Goal: Task Accomplishment & Management: Manage account settings

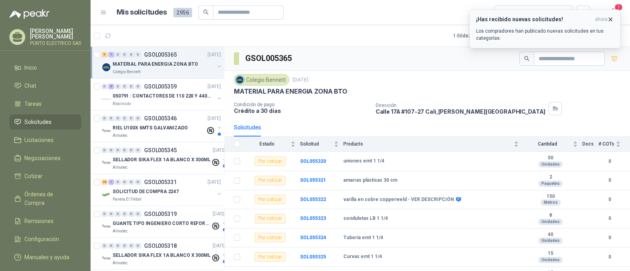
click at [613, 17] on icon "button" at bounding box center [611, 19] width 7 height 7
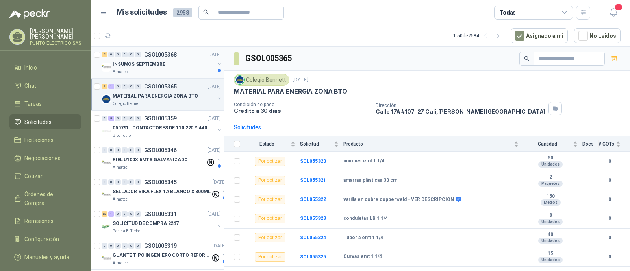
click at [149, 62] on p "INSUMOS SEPTIEMBRE" at bounding box center [139, 64] width 53 height 7
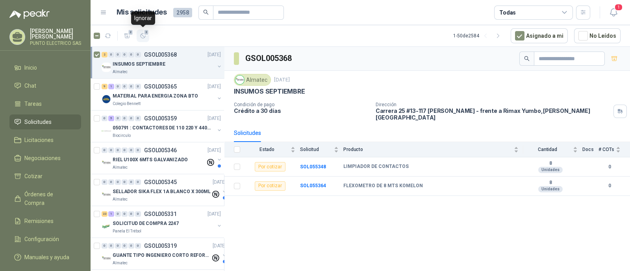
click at [144, 36] on icon "button" at bounding box center [143, 36] width 7 height 7
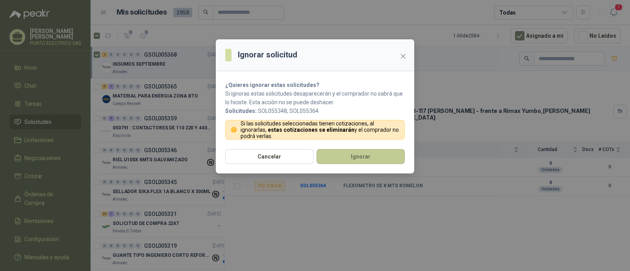
click at [361, 156] on button "Ignorar" at bounding box center [361, 156] width 88 height 15
